Goal: Communication & Community: Answer question/provide support

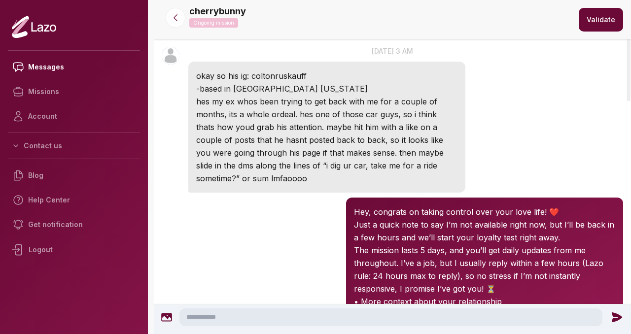
scroll to position [45, 0]
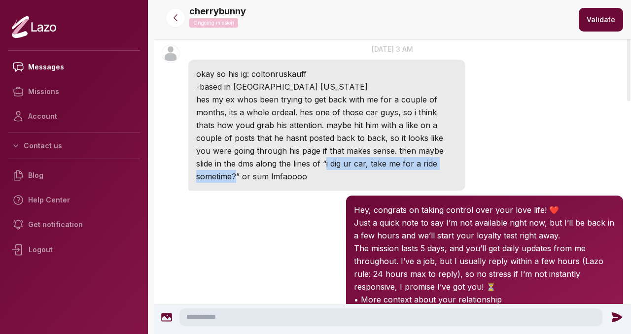
drag, startPoint x: 283, startPoint y: 164, endPoint x: 432, endPoint y: 161, distance: 148.8
click at [432, 161] on p "hes my ex whos been trying to get back with me for a couple of months, its a wh…" at bounding box center [326, 138] width 261 height 90
click at [311, 215] on div "cherrybunny 03:17 Hey, congrats on taking control over your love life! ❤️ Just …" at bounding box center [392, 274] width 477 height 162
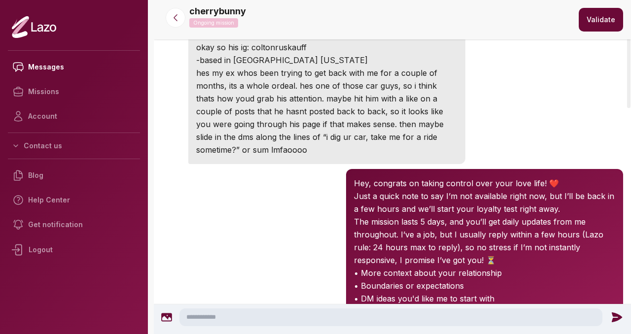
scroll to position [72, 0]
click at [202, 311] on textarea at bounding box center [390, 317] width 423 height 18
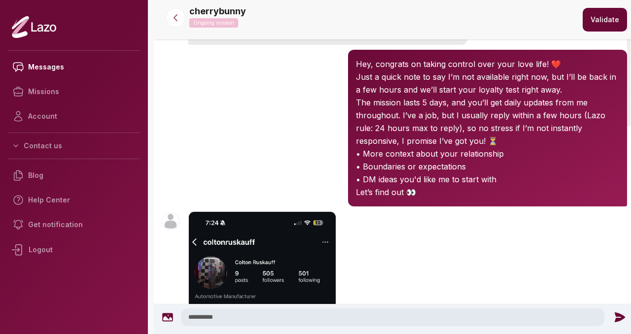
scroll to position [285, 0]
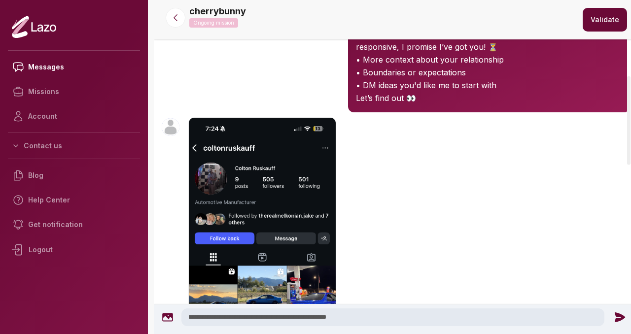
type textarea "**********"
click at [614, 314] on icon at bounding box center [619, 317] width 10 height 10
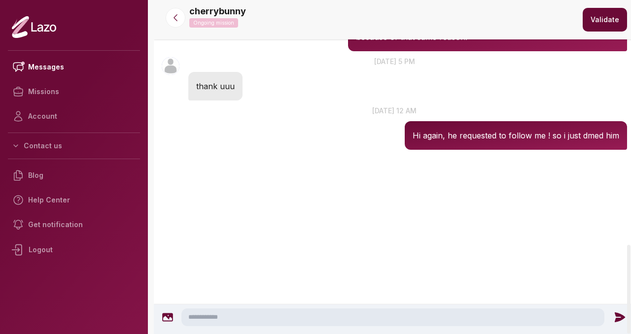
scroll to position [970, 0]
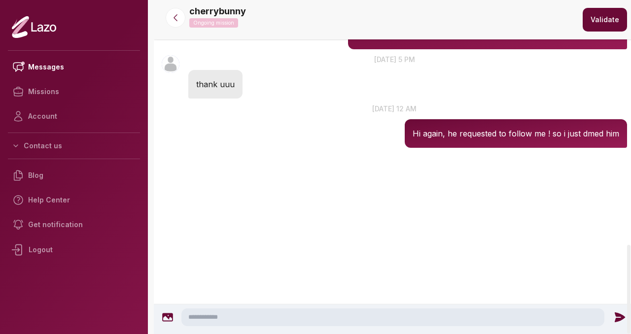
click at [171, 319] on icon at bounding box center [168, 317] width 12 height 12
click at [621, 319] on icon at bounding box center [619, 317] width 13 height 13
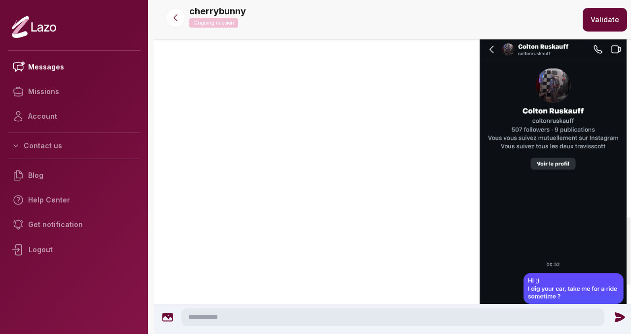
scroll to position [1298, 0]
